Goal: Find specific page/section: Find specific page/section

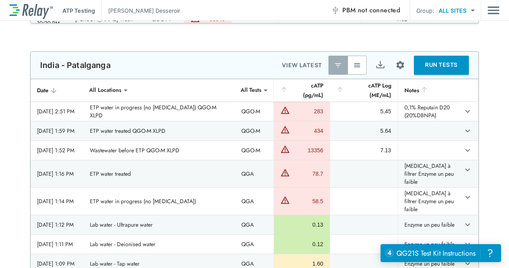
scroll to position [723, 0]
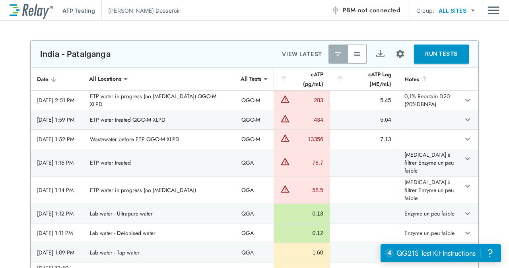
click at [354, 55] on img "button" at bounding box center [357, 54] width 8 height 8
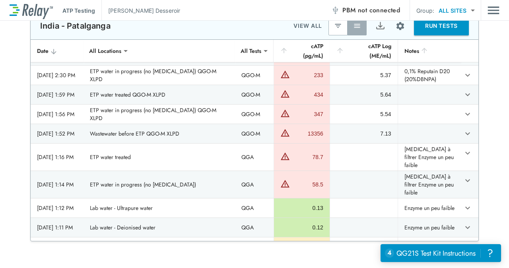
scroll to position [54, 0]
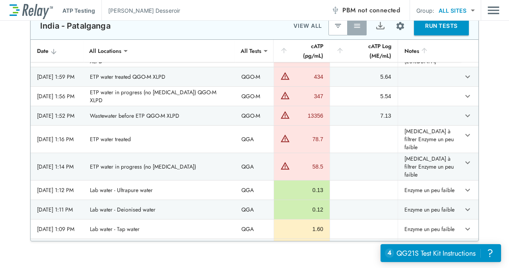
drag, startPoint x: 210, startPoint y: 267, endPoint x: 226, endPoint y: 113, distance: 155.1
click at [235, 113] on td "QGO-M" at bounding box center [254, 115] width 39 height 19
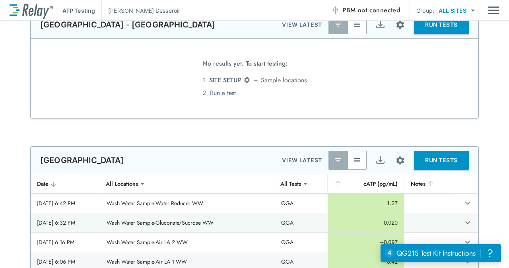
scroll to position [925, 0]
